Goal: Task Accomplishment & Management: Complete application form

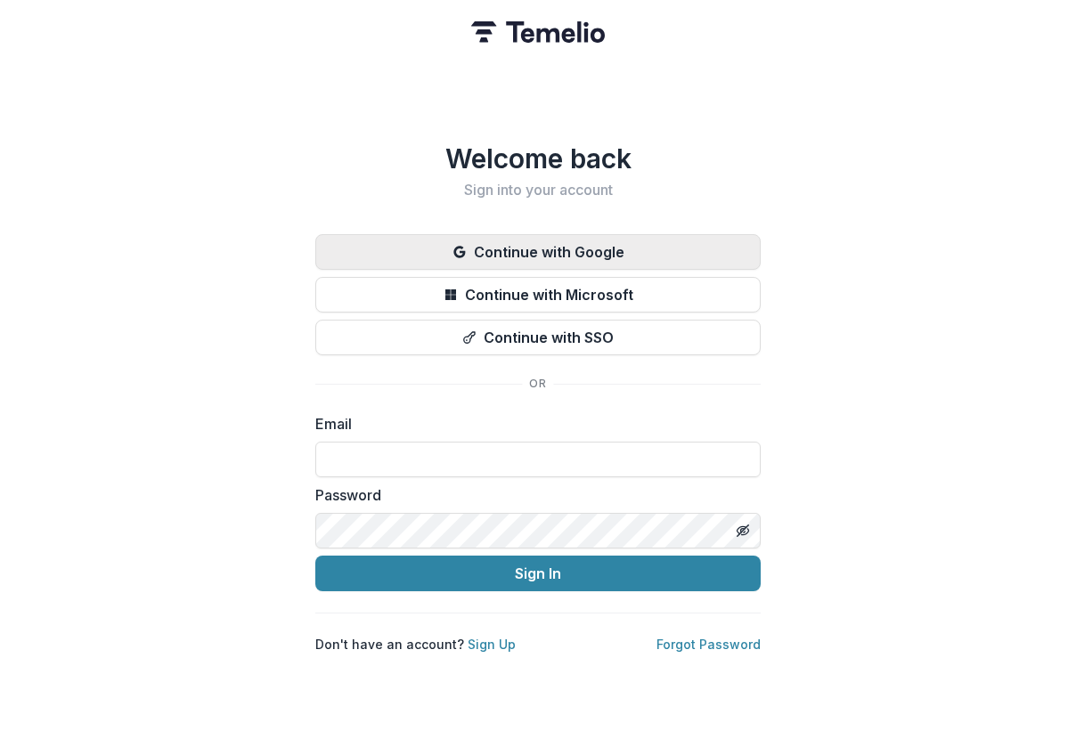
click at [526, 243] on button "Continue with Google" at bounding box center [537, 252] width 445 height 36
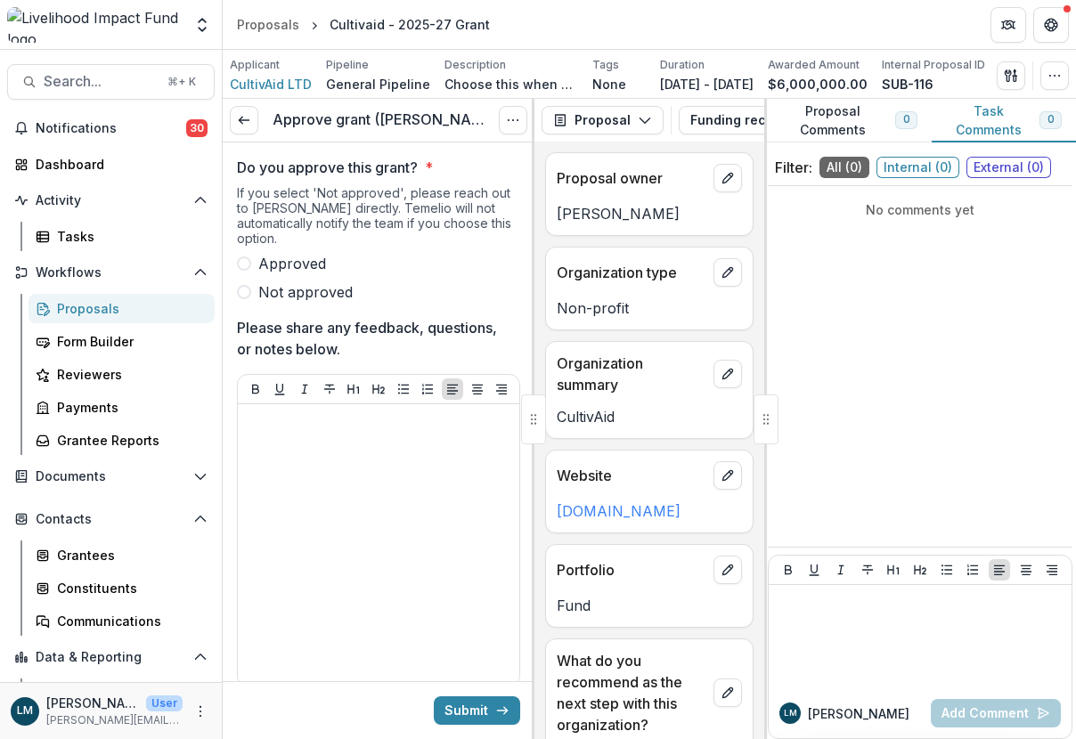
click at [244, 258] on span at bounding box center [244, 264] width 14 height 14
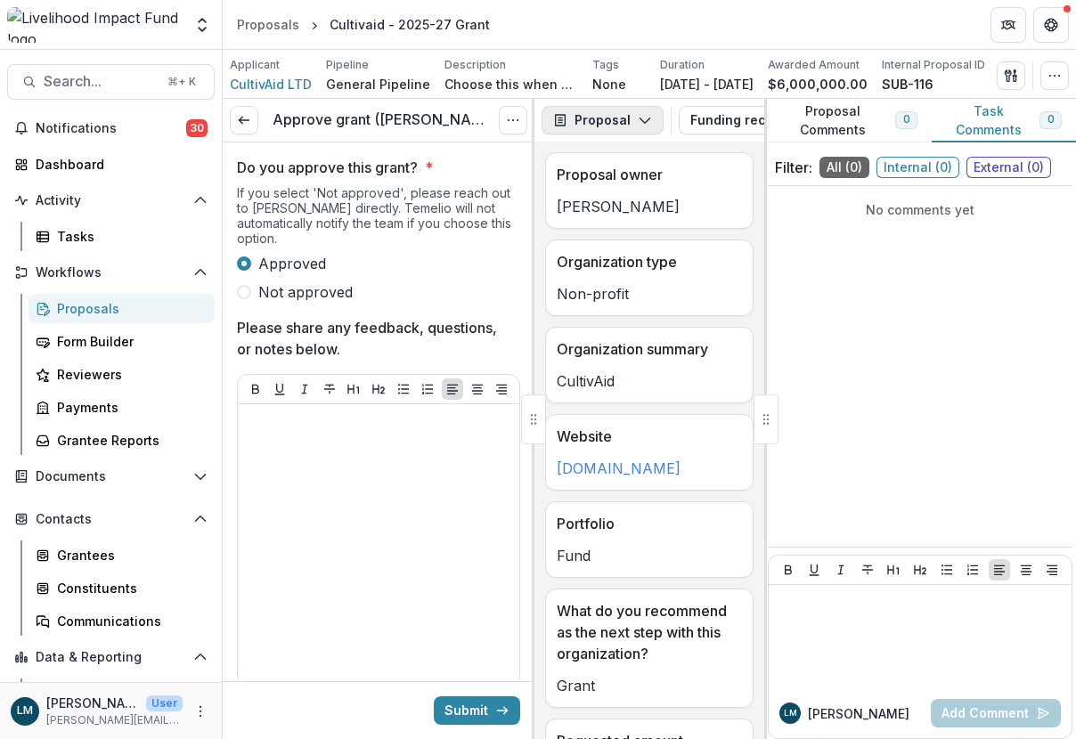
click at [617, 123] on button "Proposal" at bounding box center [603, 120] width 122 height 29
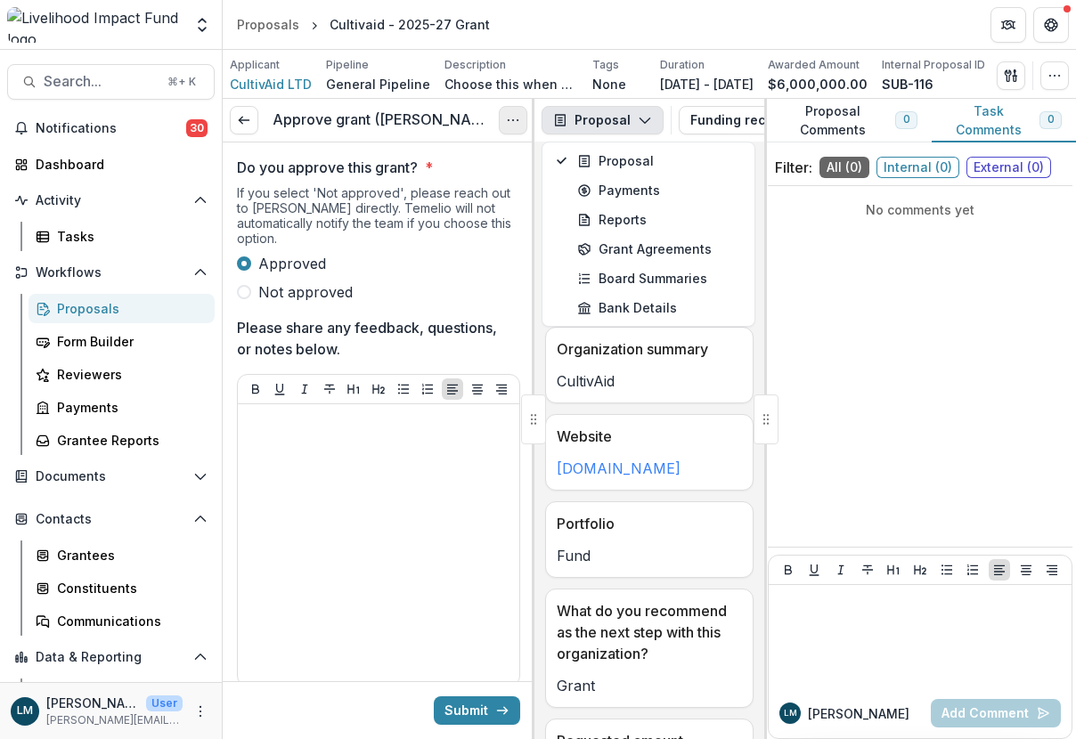
click at [519, 123] on icon "Options" at bounding box center [513, 120] width 14 height 14
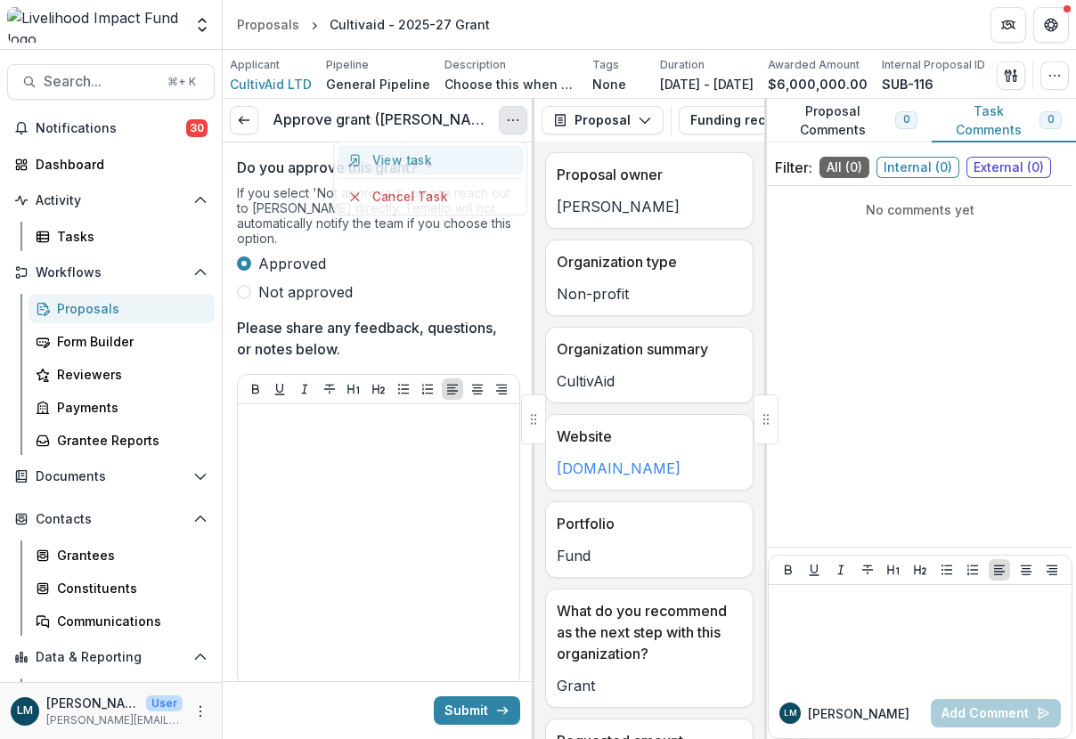
click at [519, 123] on icon "Options" at bounding box center [513, 120] width 14 height 14
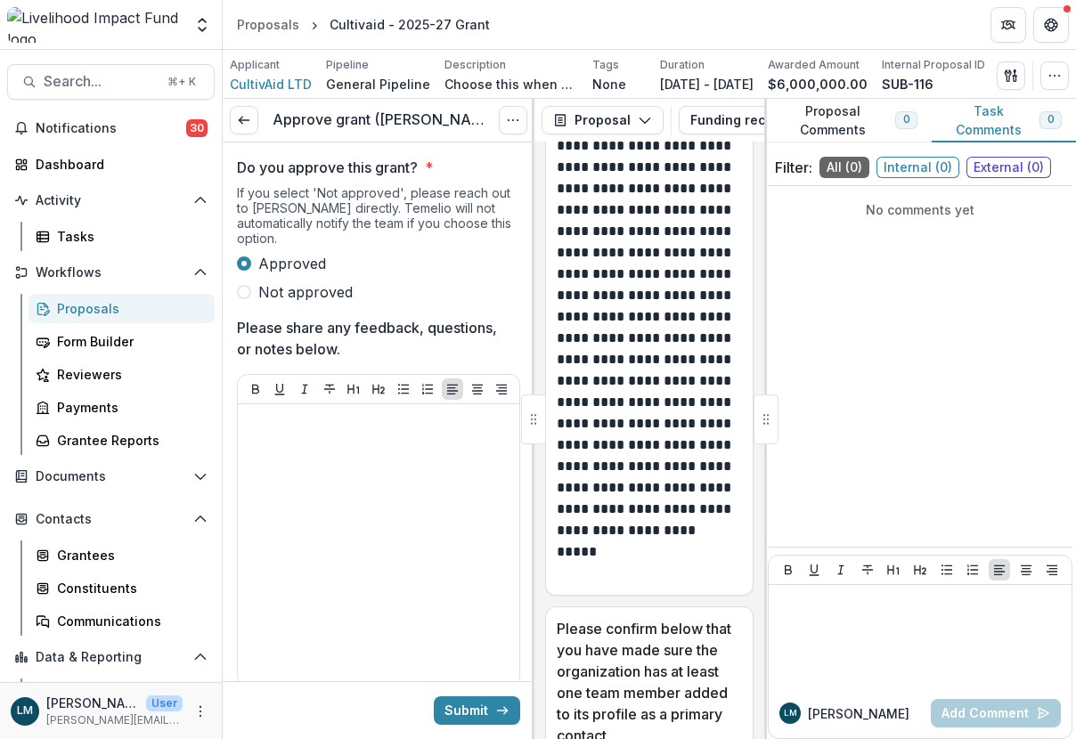
scroll to position [1752, 0]
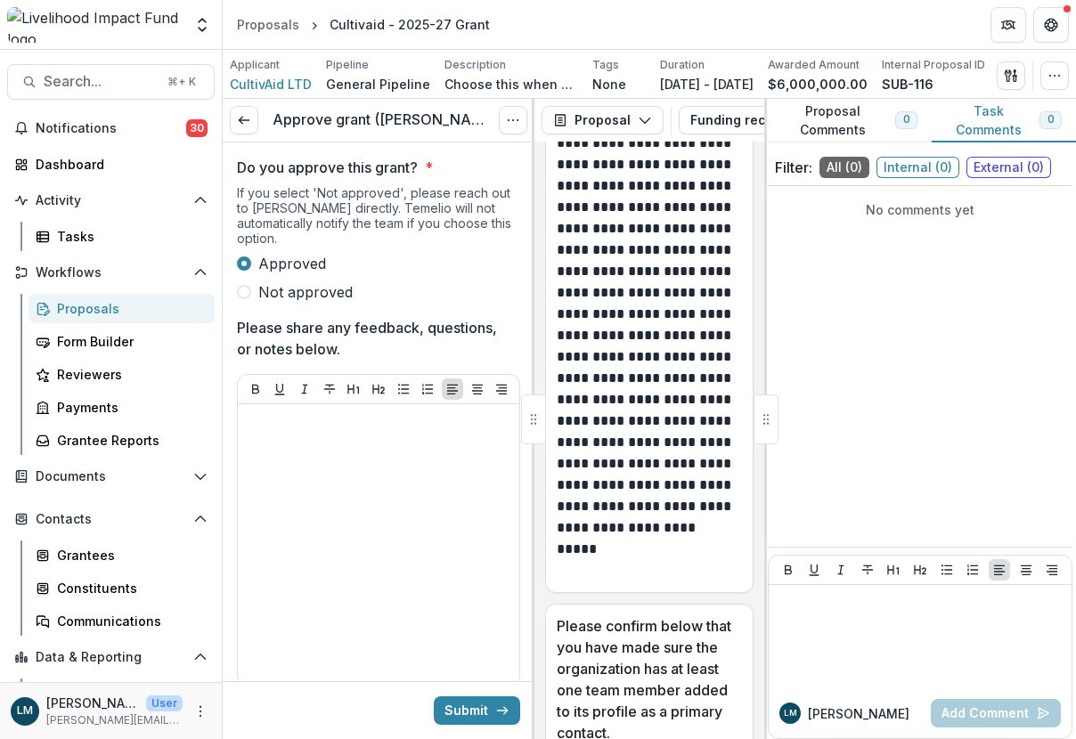
click at [718, 460] on p "**********" at bounding box center [647, 357] width 180 height 449
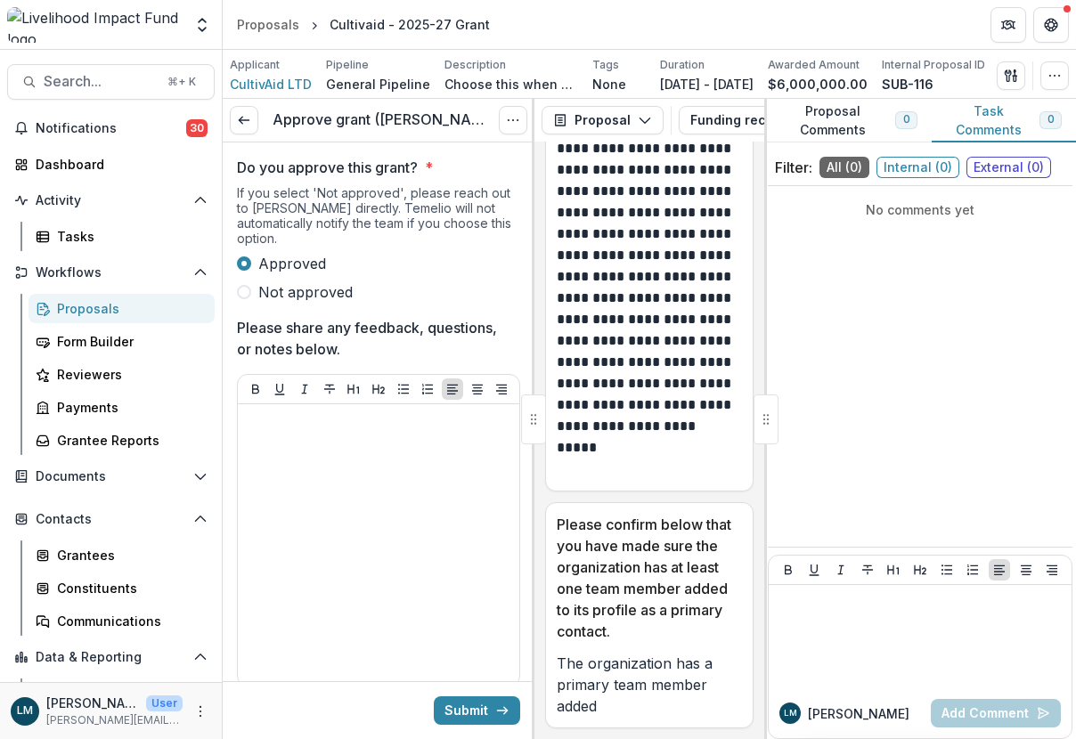
scroll to position [1900, 0]
click at [471, 707] on button "Submit" at bounding box center [477, 711] width 86 height 29
